Goal: Information Seeking & Learning: Learn about a topic

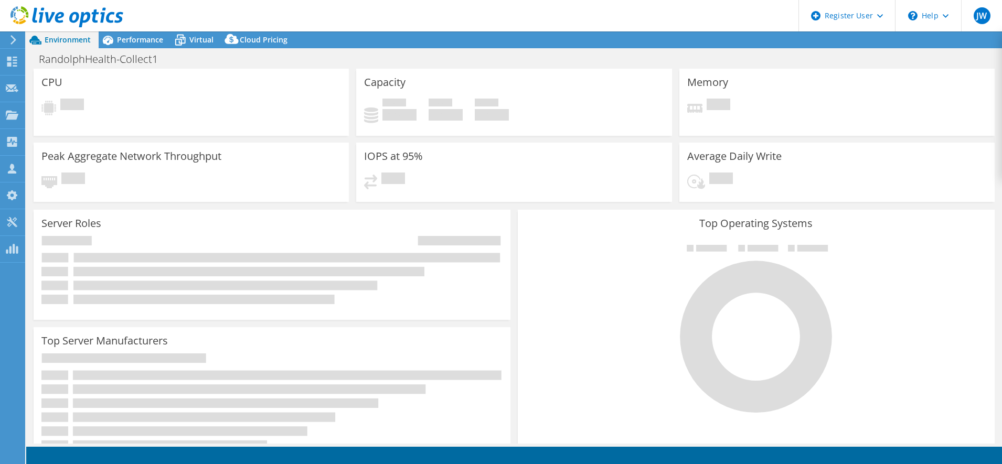
select select "USD"
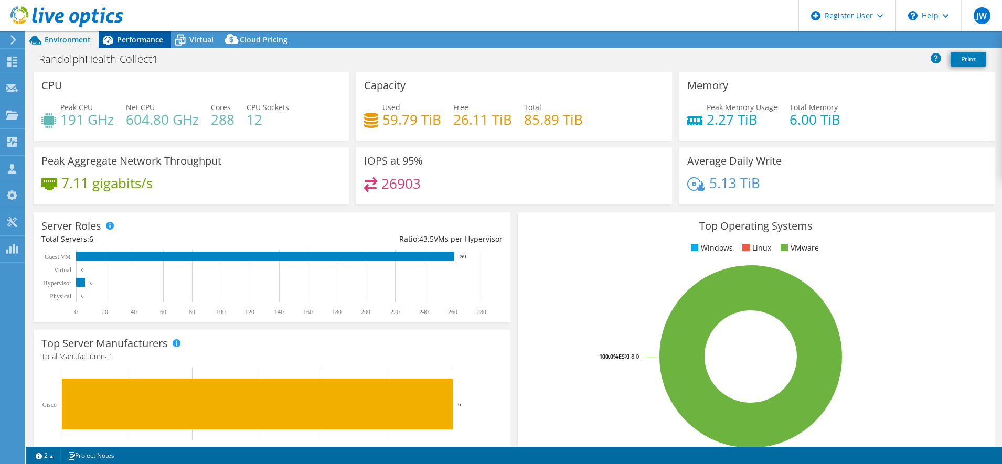
click at [128, 42] on span "Performance" at bounding box center [140, 40] width 46 height 10
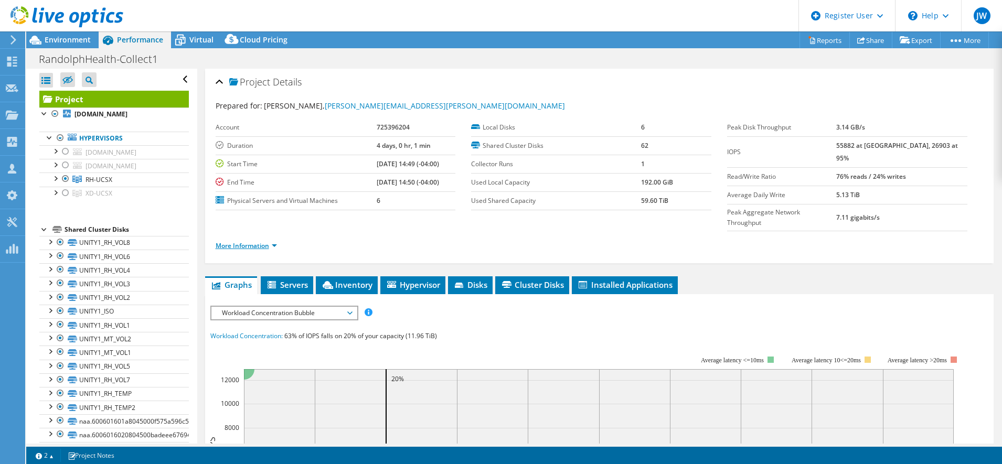
click at [271, 241] on link "More Information" at bounding box center [246, 245] width 61 height 9
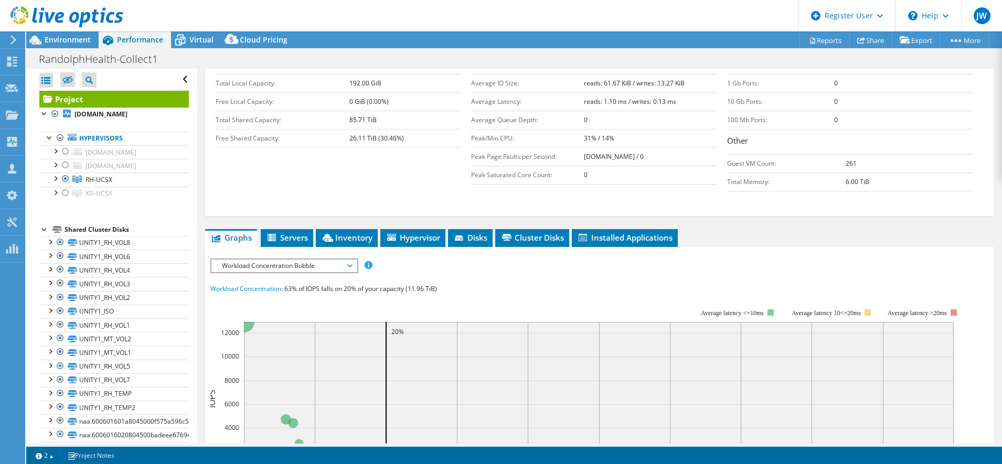
scroll to position [214, 0]
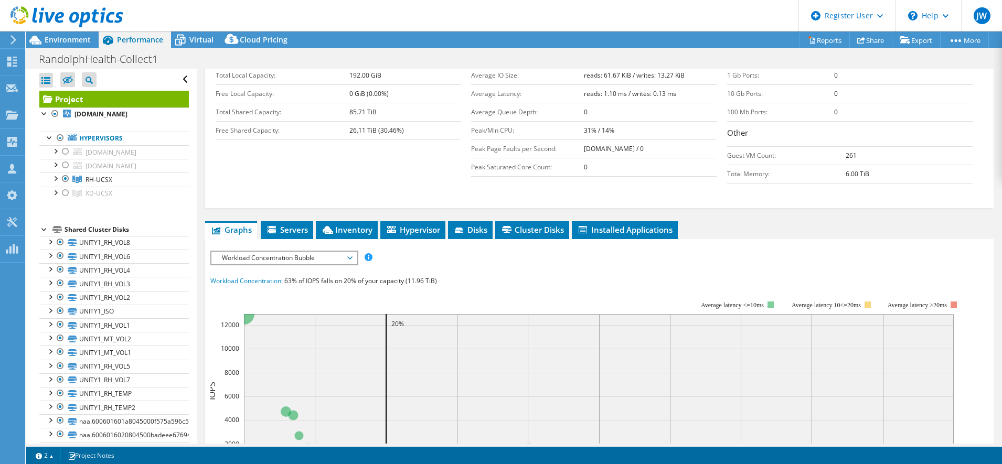
click at [336, 252] on span "Workload Concentration Bubble" at bounding box center [284, 258] width 135 height 13
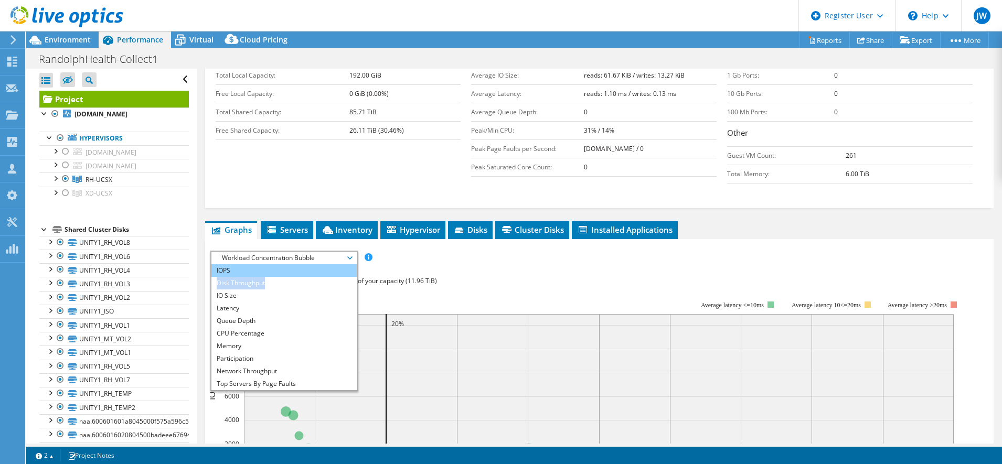
click at [306, 264] on ul "IOPS Disk Throughput IO Size Latency Queue Depth CPU Percentage Memory Page Fau…" at bounding box center [283, 327] width 145 height 126
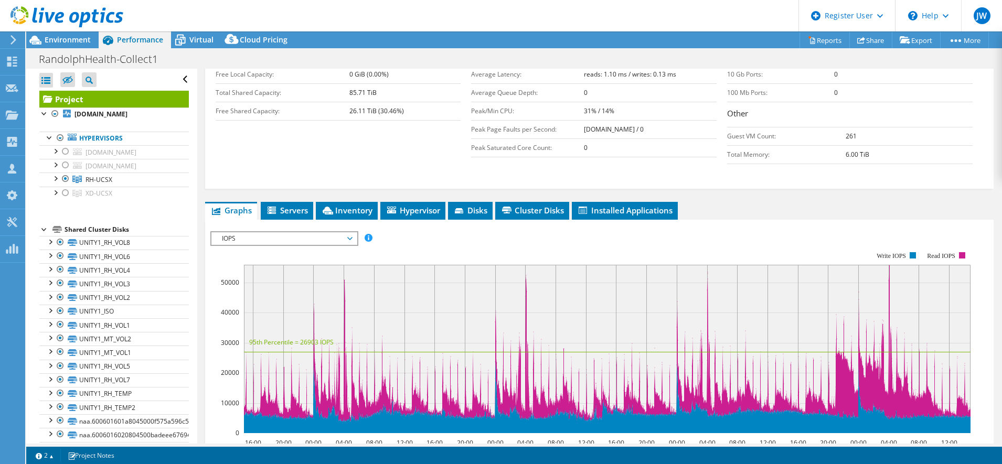
scroll to position [0, 0]
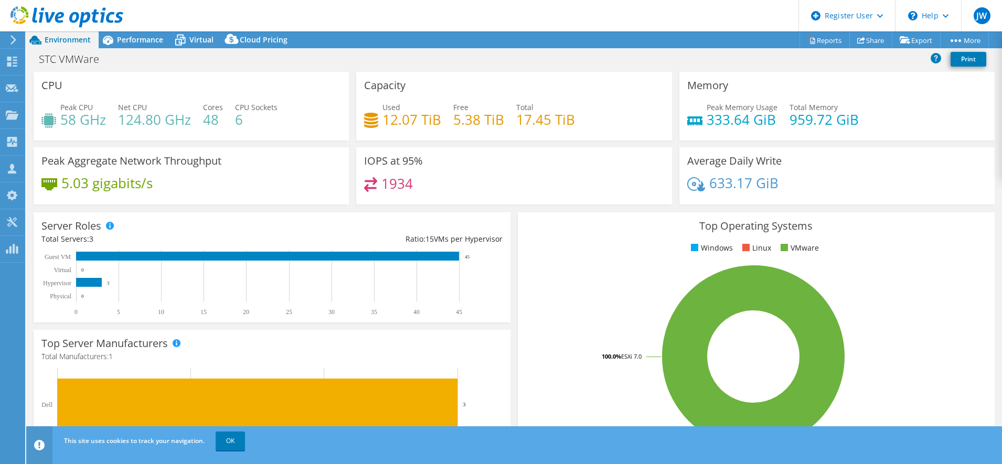
select select "USD"
